Goal: Register for event/course

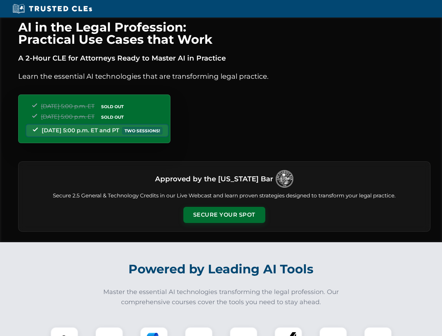
click at [224, 215] on button "Secure Your Spot" at bounding box center [224, 215] width 82 height 16
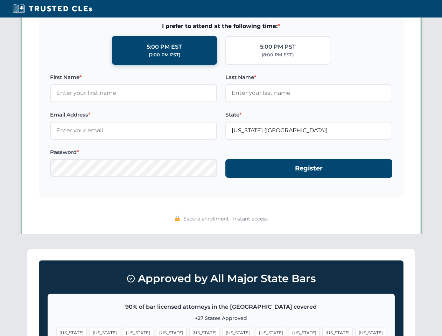
click at [256, 331] on span "[US_STATE]" at bounding box center [271, 333] width 30 height 10
click at [322, 331] on span "[US_STATE]" at bounding box center [337, 333] width 30 height 10
